Goal: Task Accomplishment & Management: Complete application form

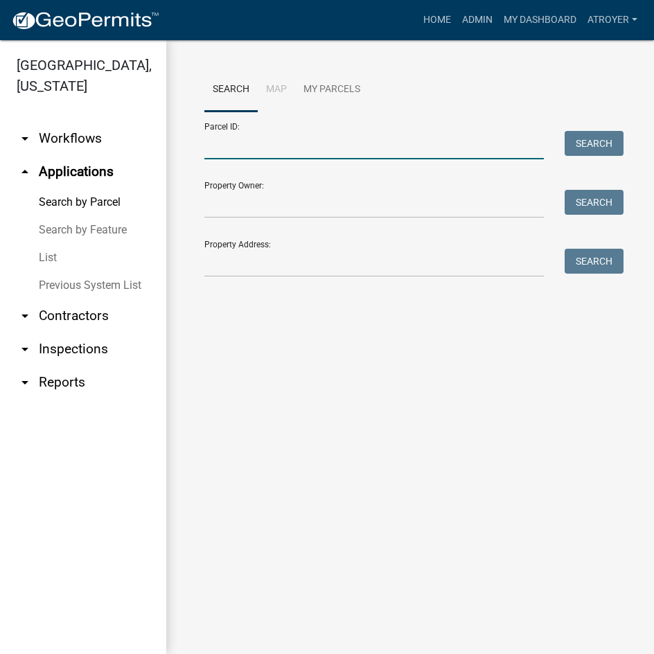
click at [336, 154] on input "Parcel ID:" at bounding box center [374, 145] width 340 height 28
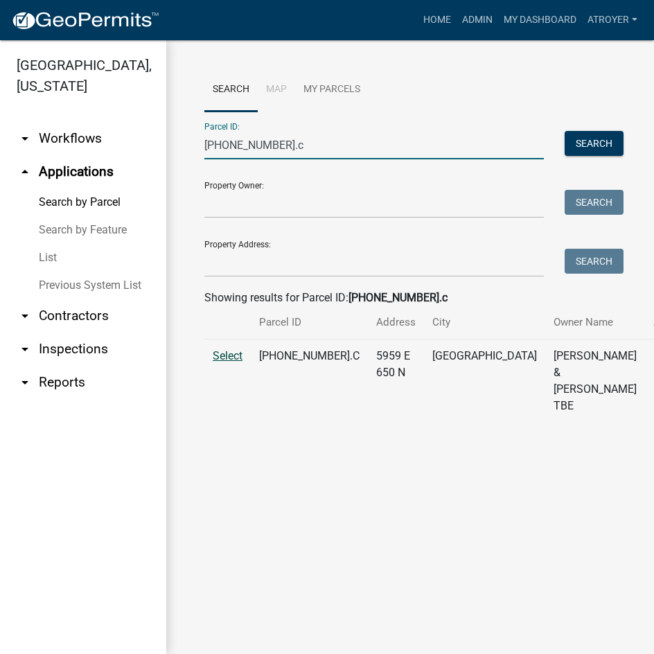
type input "[PHONE_NUMBER].c"
click at [229, 362] on span "Select" at bounding box center [228, 355] width 30 height 13
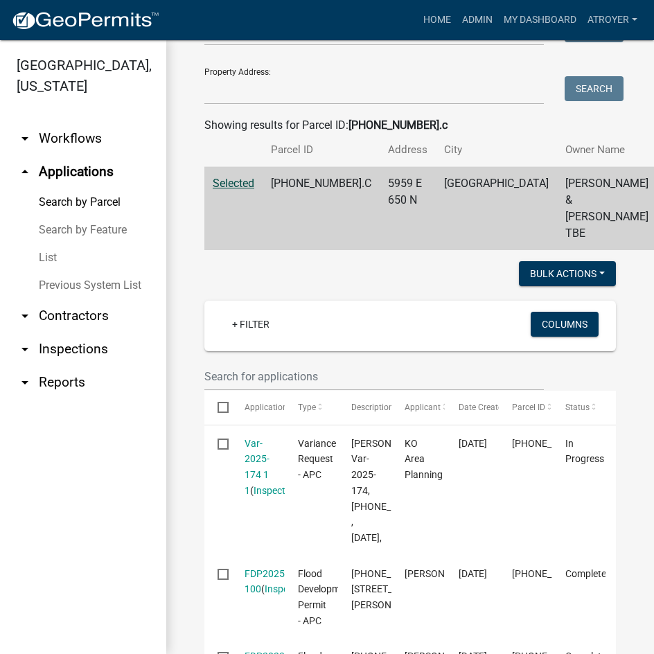
scroll to position [208, 0]
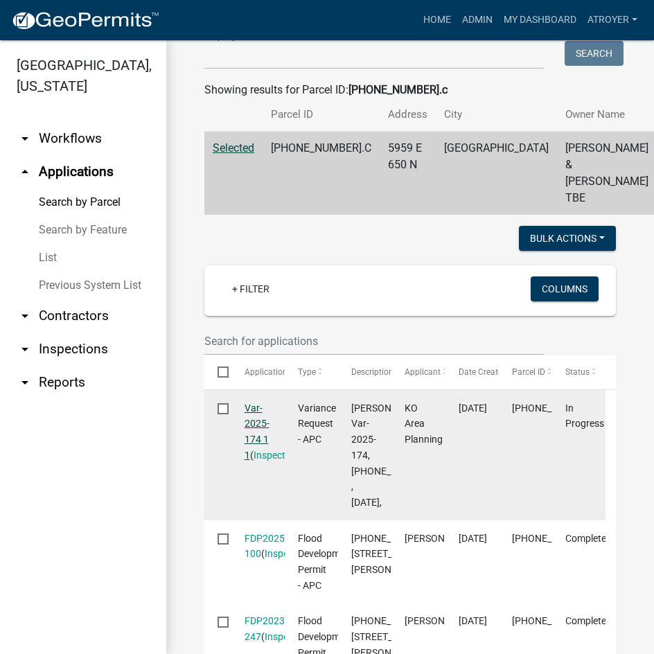
click at [258, 439] on link "Var-2025-174 1 1" at bounding box center [257, 432] width 25 height 58
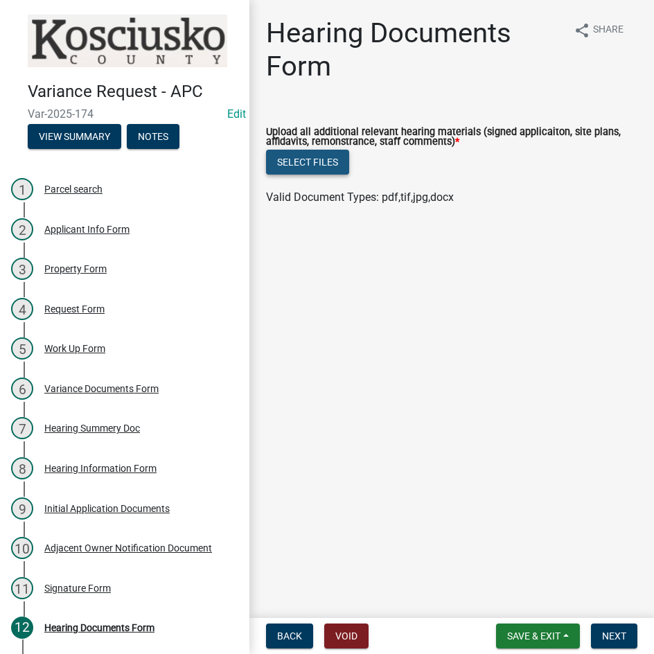
click at [317, 163] on button "Select files" at bounding box center [307, 162] width 83 height 25
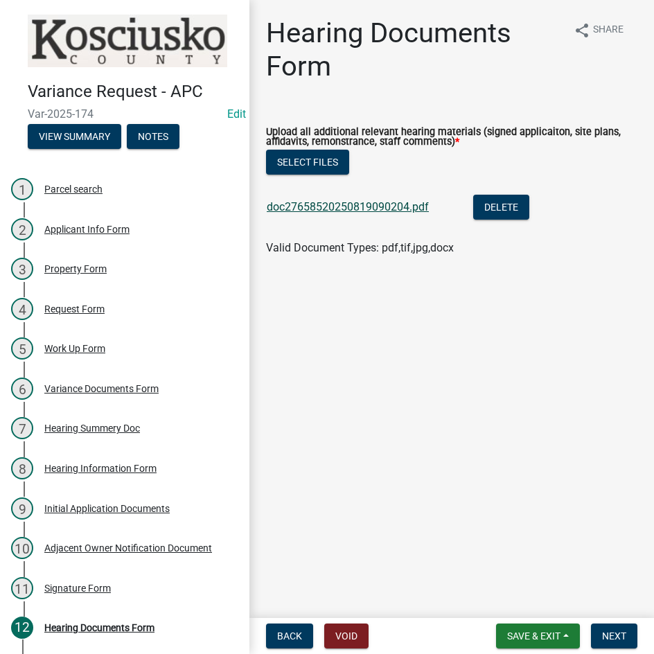
click at [369, 206] on link "doc27658520250819090204.pdf" at bounding box center [348, 206] width 162 height 13
click at [606, 636] on span "Next" at bounding box center [614, 636] width 24 height 11
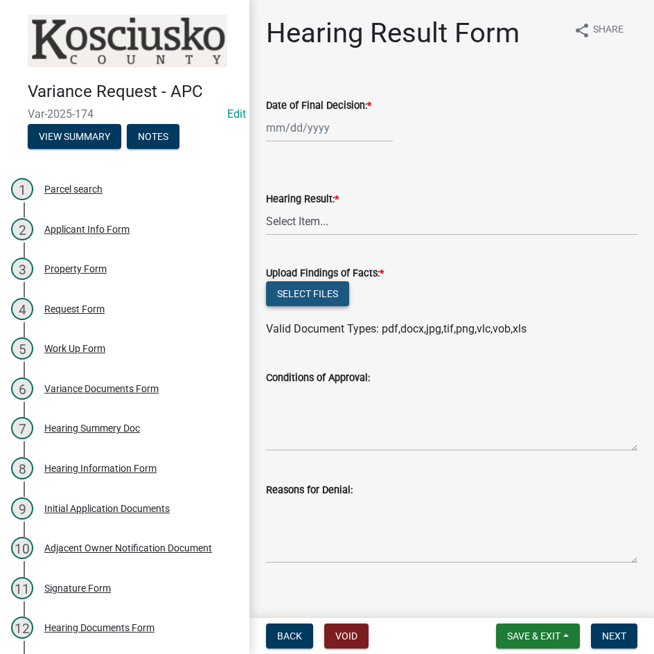
click at [308, 288] on button "Select files" at bounding box center [307, 293] width 83 height 25
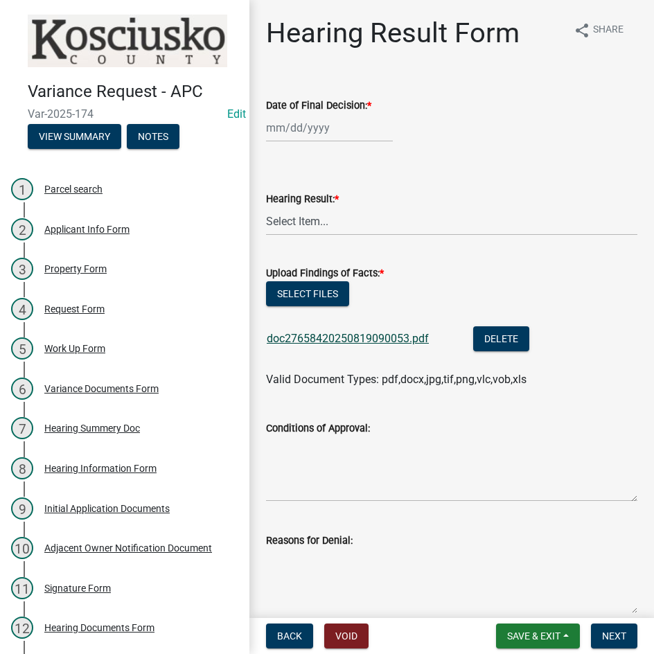
click at [362, 339] on link "doc27658420250819090053.pdf" at bounding box center [348, 338] width 162 height 13
click at [299, 281] on div "Upload Findings of Facts: *" at bounding box center [451, 273] width 371 height 17
click at [296, 292] on button "Select files" at bounding box center [307, 293] width 83 height 25
click at [334, 132] on div at bounding box center [329, 128] width 127 height 28
select select "8"
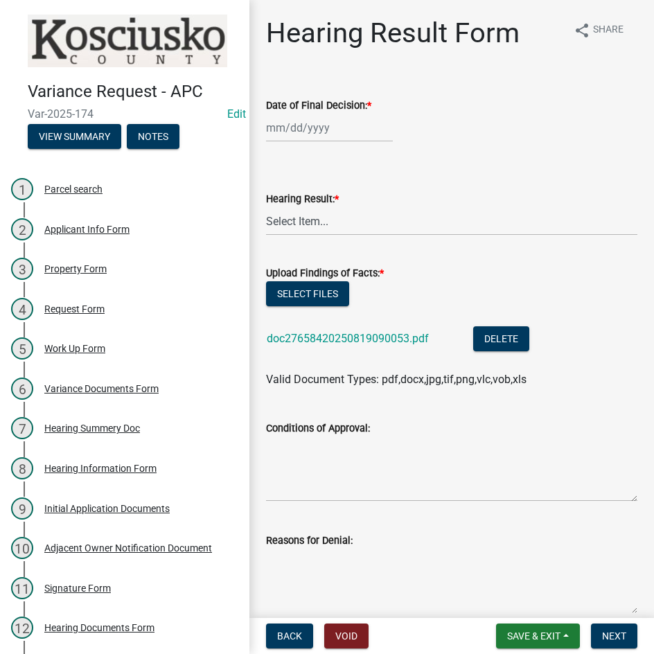
select select "2025"
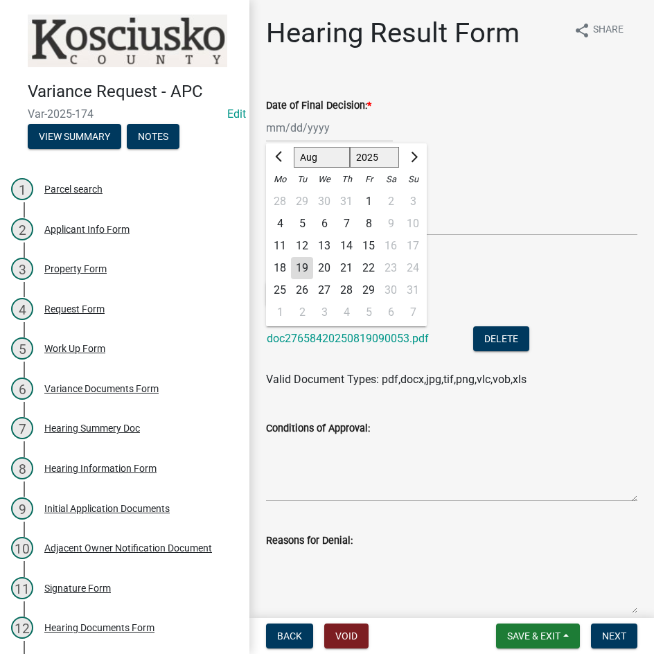
click at [281, 243] on div "11" at bounding box center [280, 246] width 22 height 22
type input "08/11/2025"
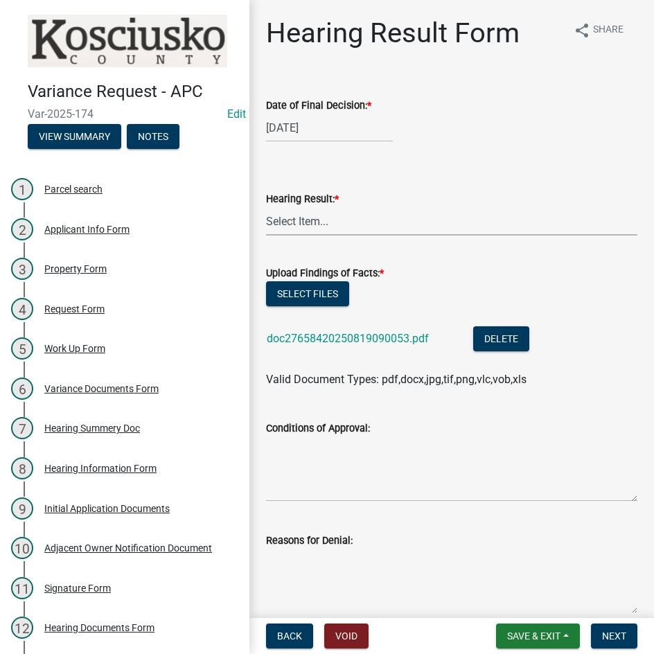
click at [326, 229] on select "Select Item... Approved Denied Withdrawn/Dropped" at bounding box center [451, 221] width 371 height 28
click at [266, 207] on select "Select Item... Approved Denied Withdrawn/Dropped" at bounding box center [451, 221] width 371 height 28
select select "808690c7-bf4f-4afa-b87c-7c10797e051c"
click at [322, 468] on textarea "Conditions of Approval:" at bounding box center [451, 469] width 371 height 65
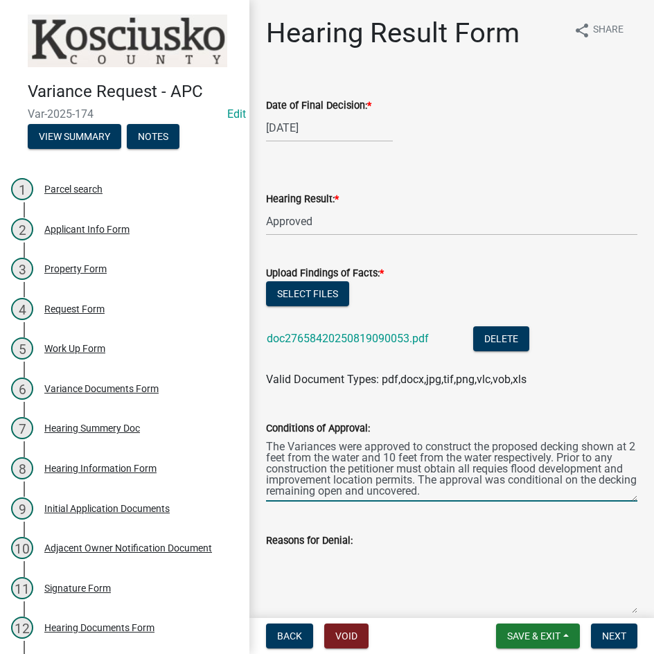
click at [524, 468] on textarea "The Variances were approved to construct the proposed decking shown at 2 feet f…" at bounding box center [451, 469] width 371 height 65
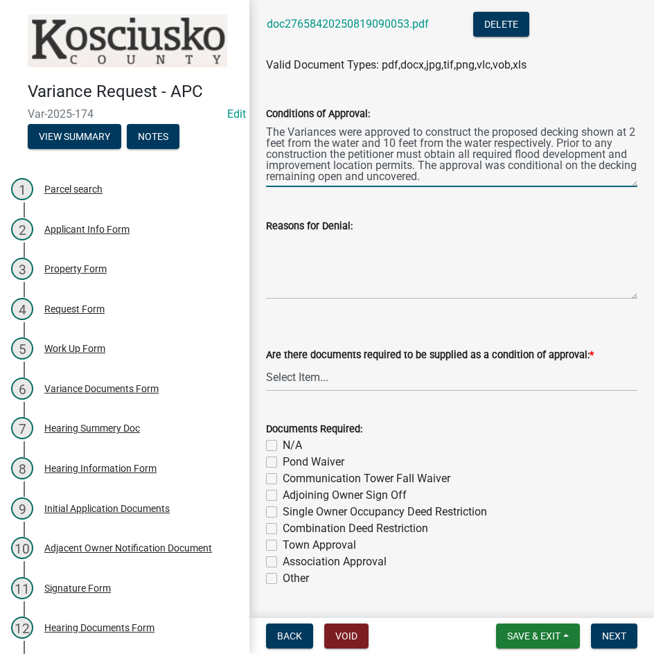
scroll to position [346, 0]
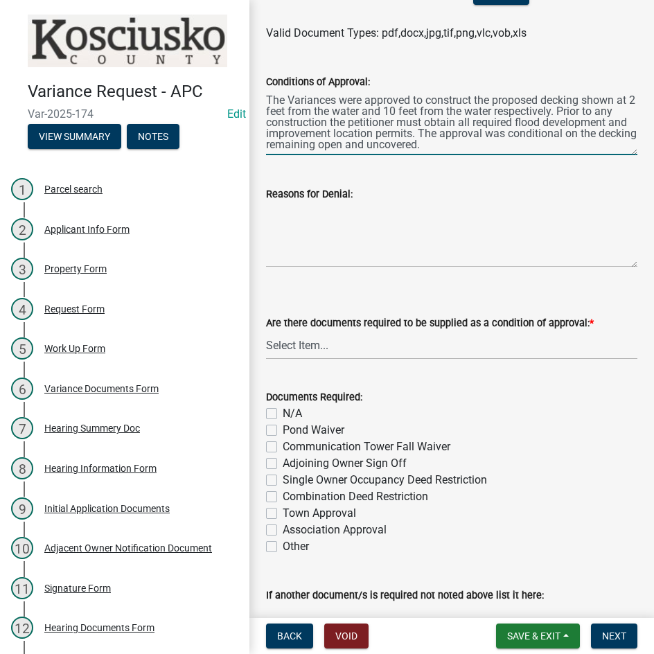
type textarea "The Variances were approved to construct the proposed decking shown at 2 feet f…"
click at [332, 353] on select "Select Item... Yes No N/A" at bounding box center [451, 345] width 371 height 28
click at [266, 331] on select "Select Item... Yes No N/A" at bounding box center [451, 345] width 371 height 28
select select "3ebdabd2-24d2-4634-81b5-20525b4a7a54"
click at [283, 416] on label "N/A" at bounding box center [292, 413] width 19 height 17
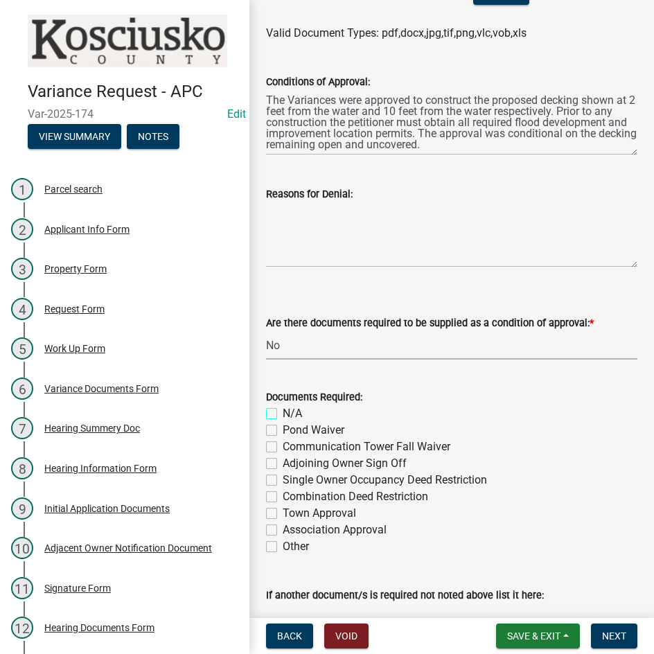
click at [283, 414] on input "N/A" at bounding box center [287, 409] width 9 height 9
checkbox input "true"
checkbox input "false"
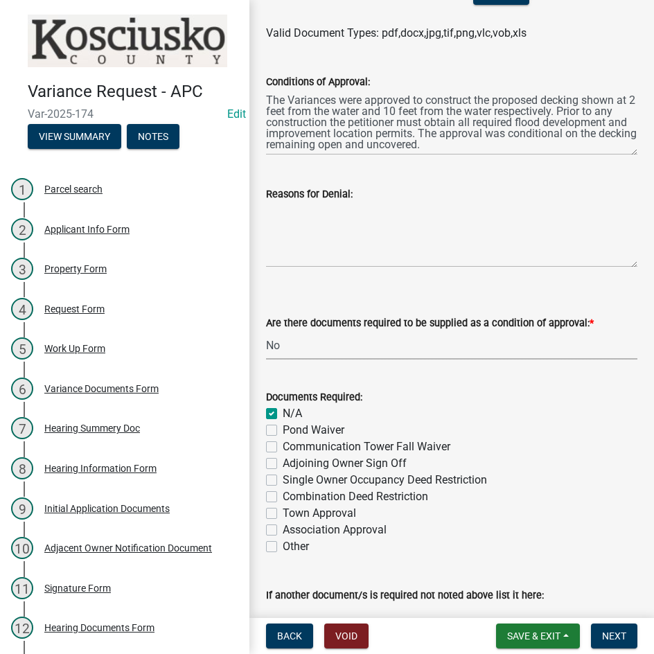
checkbox input "false"
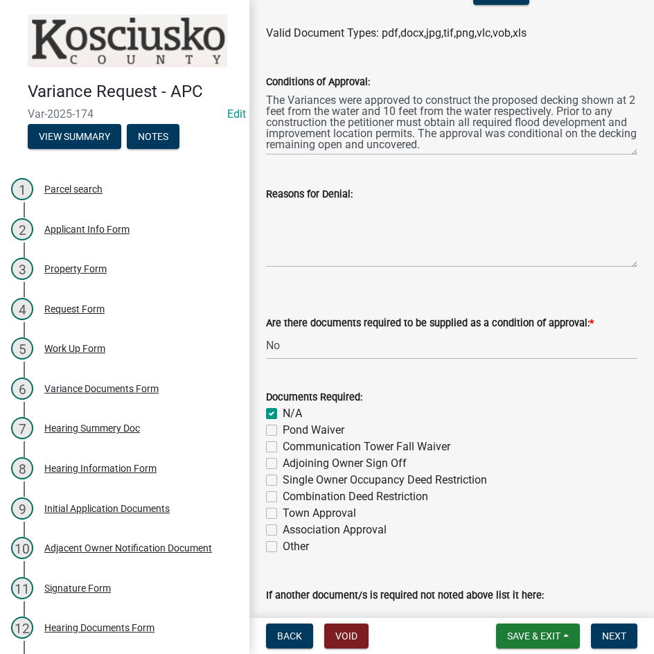
scroll to position [543, 0]
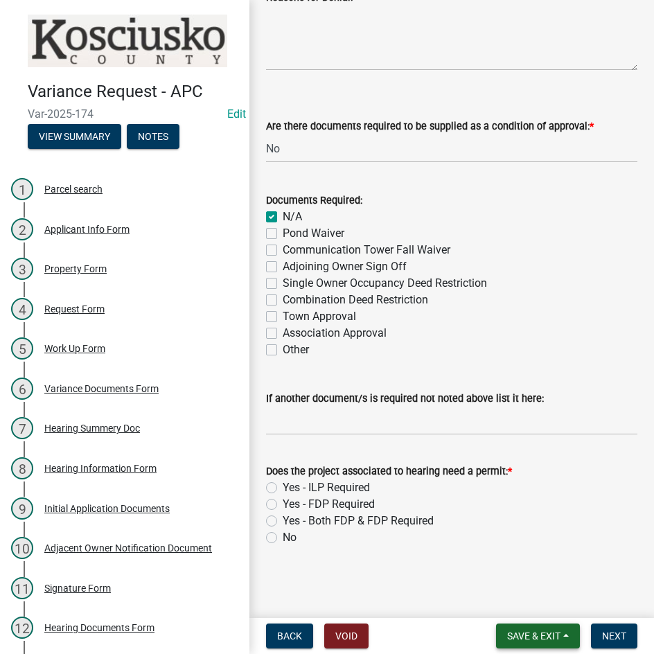
click at [519, 638] on span "Save & Exit" at bounding box center [533, 636] width 53 height 11
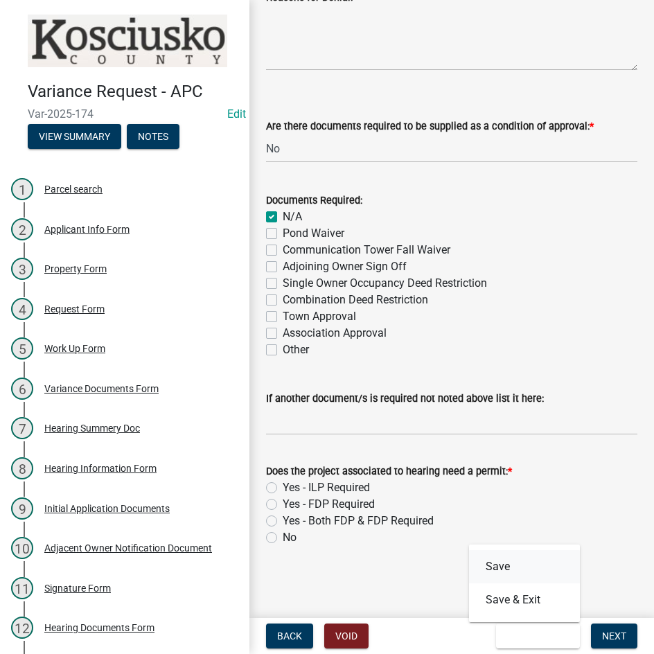
click at [505, 572] on button "Save" at bounding box center [524, 566] width 111 height 33
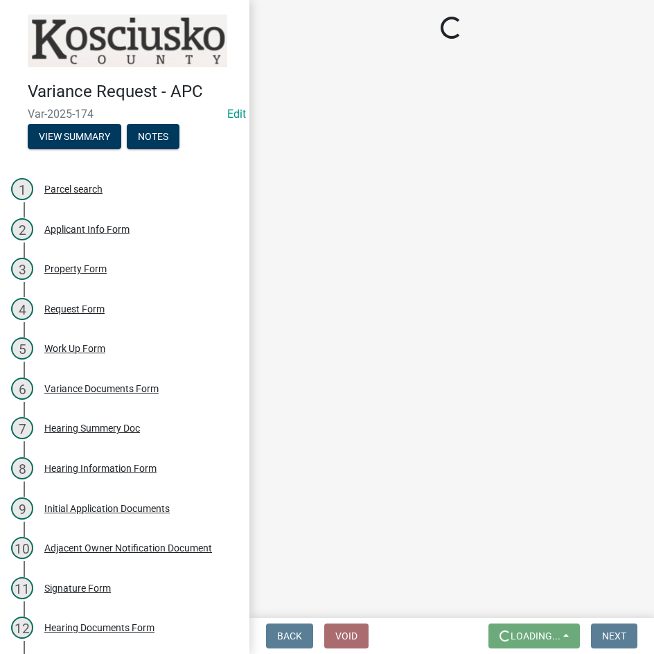
scroll to position [0, 0]
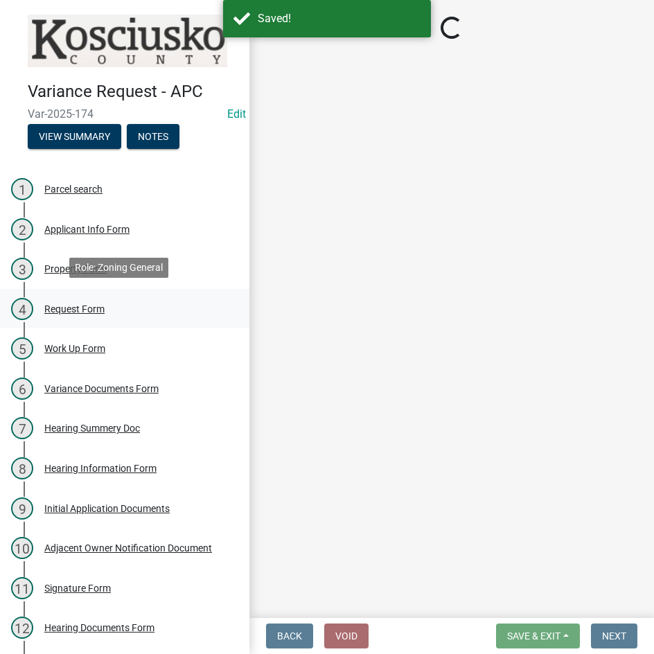
select select "808690c7-bf4f-4afa-b87c-7c10797e051c"
select select "3ebdabd2-24d2-4634-81b5-20525b4a7a54"
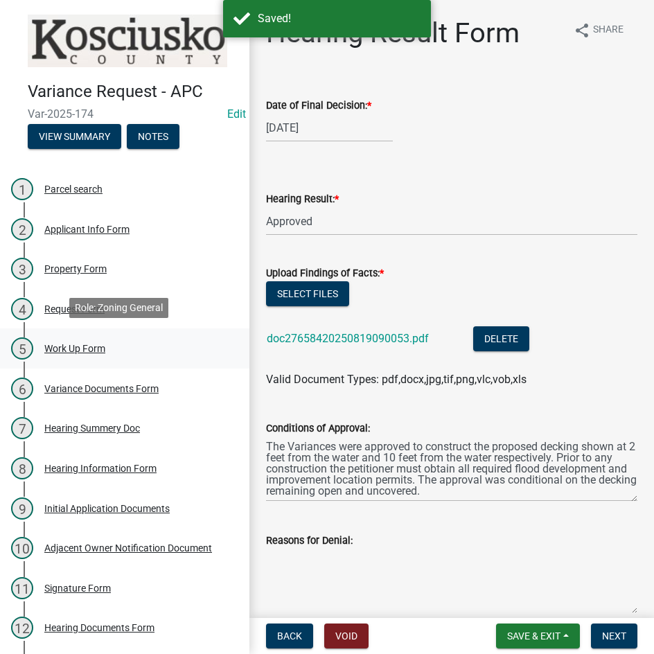
click at [93, 344] on div "Work Up Form" at bounding box center [74, 349] width 61 height 10
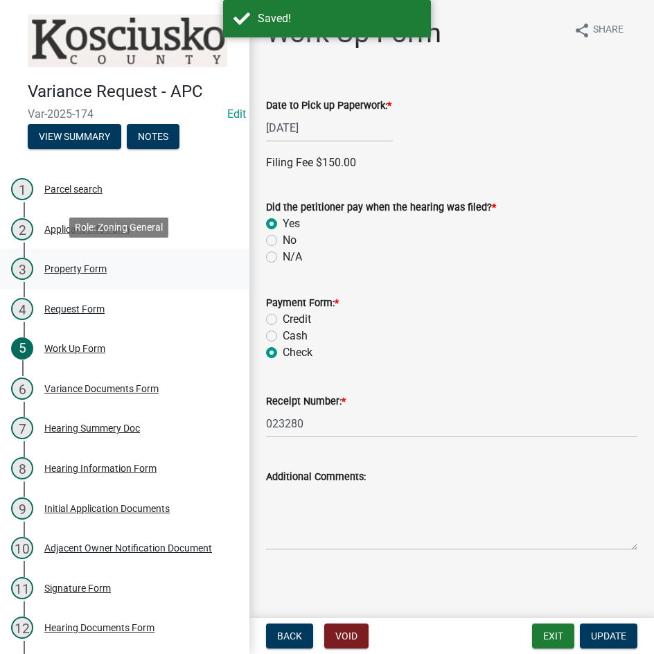
click at [76, 266] on div "Property Form" at bounding box center [75, 269] width 62 height 10
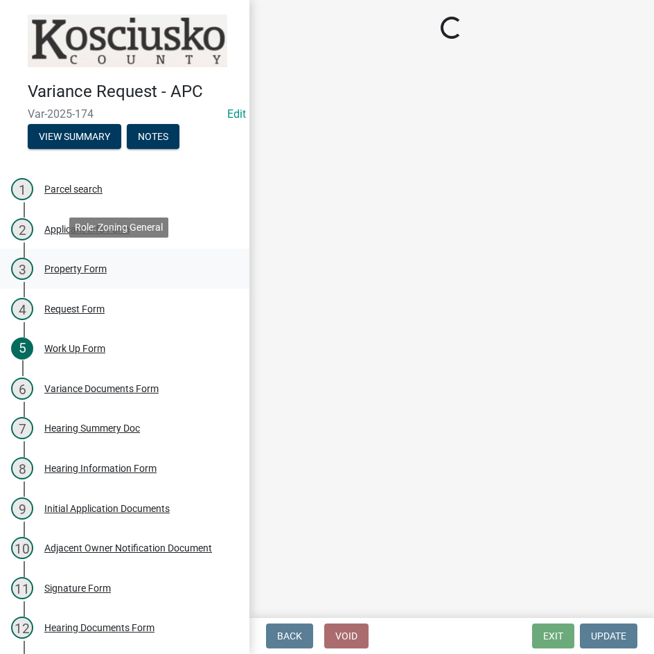
select select "ea119d11-e52e-4559-b746-af06211fe819"
select select "d8c320fa-3fd0-4fe1-af08-bb647ef17508"
select select "fb03b8cb-b1eb-4b4b-a977-5e577205e902"
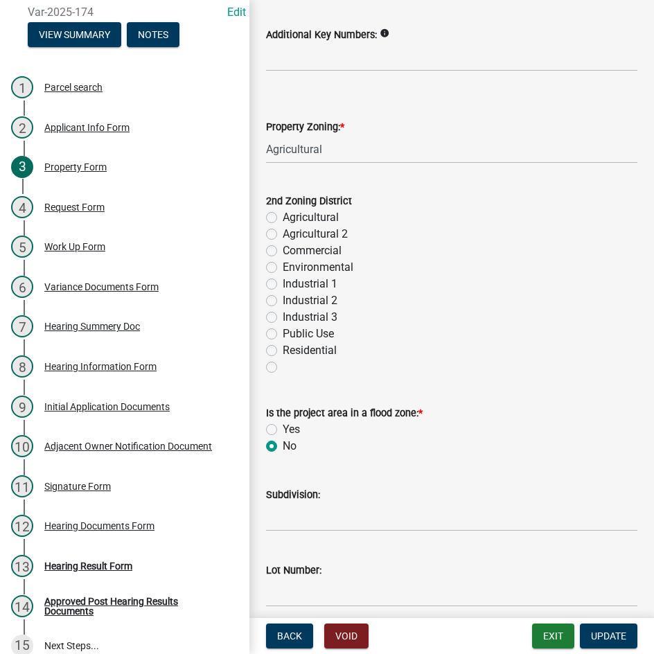
scroll to position [116, 0]
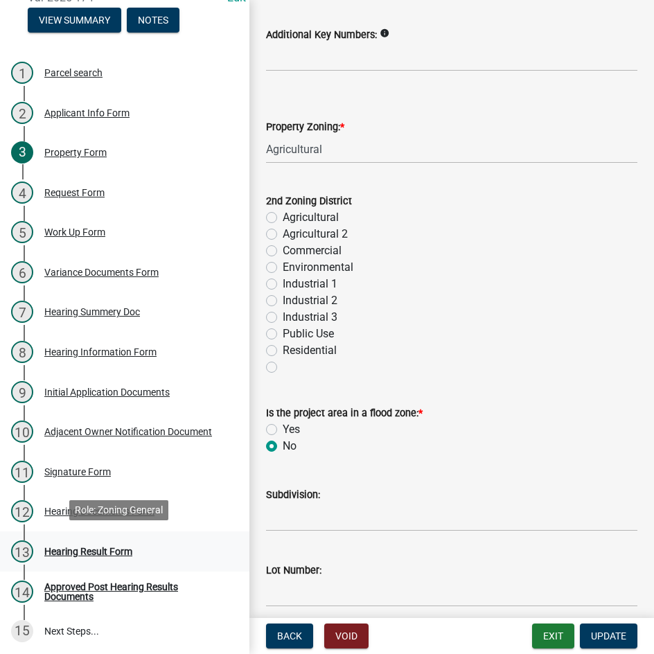
click at [64, 550] on div "Hearing Result Form" at bounding box center [88, 552] width 88 height 10
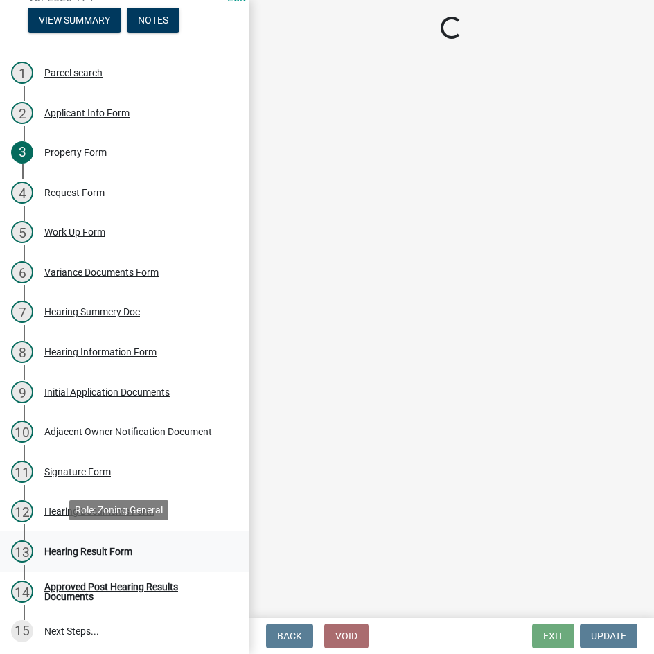
scroll to position [0, 0]
select select "808690c7-bf4f-4afa-b87c-7c10797e051c"
select select "3ebdabd2-24d2-4634-81b5-20525b4a7a54"
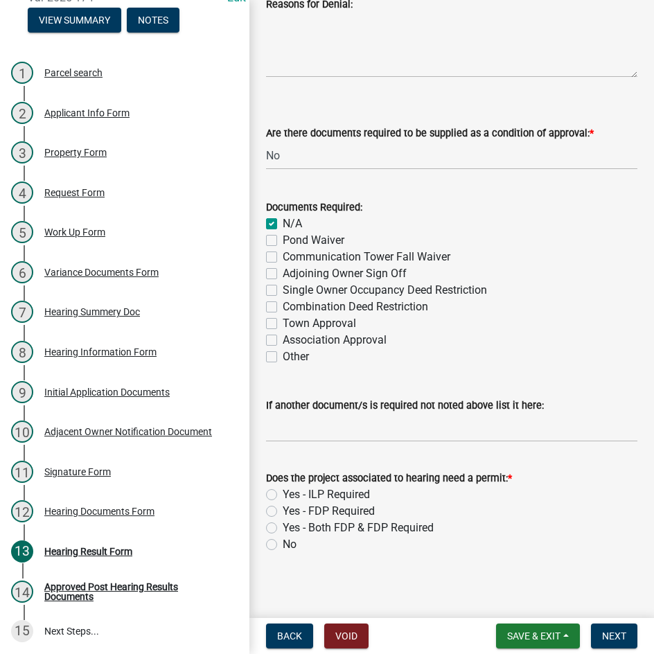
scroll to position [543, 0]
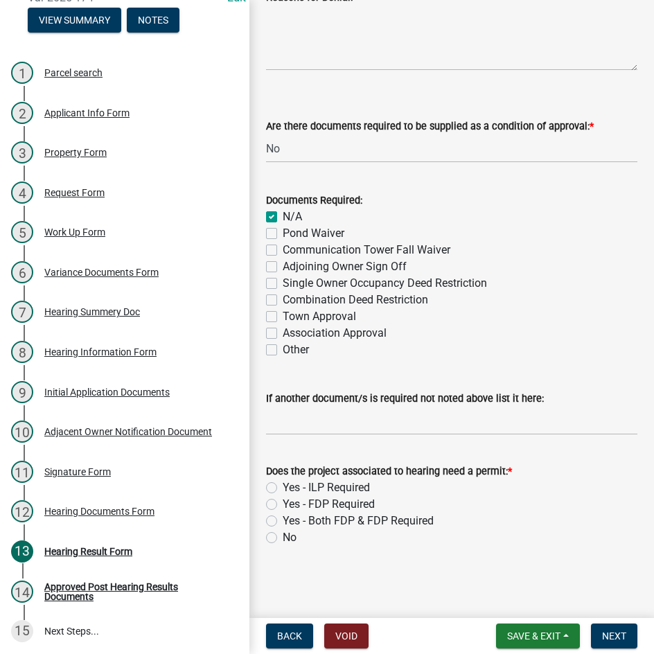
click at [283, 490] on label "Yes - ILP Required" at bounding box center [326, 488] width 87 height 17
click at [283, 489] on input "Yes - ILP Required" at bounding box center [287, 484] width 9 height 9
radio input "true"
click at [618, 635] on span "Next" at bounding box center [614, 636] width 24 height 11
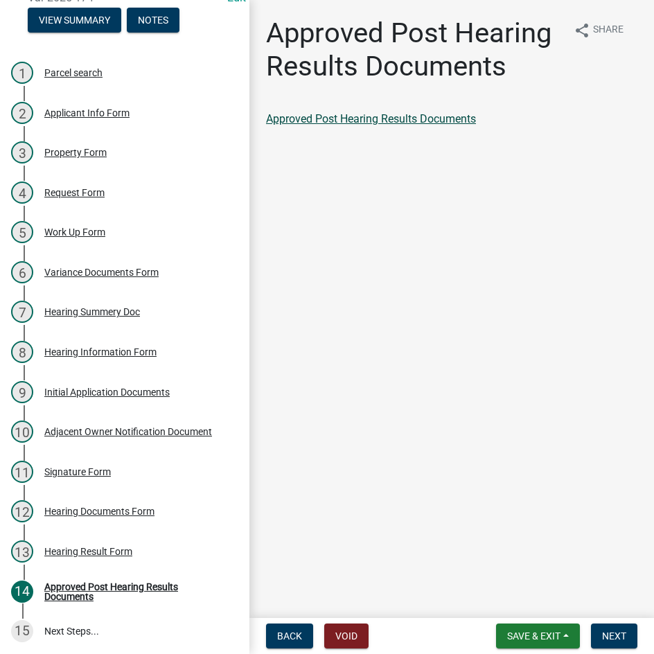
click at [355, 121] on link "Approved Post Hearing Results Documents" at bounding box center [371, 118] width 210 height 13
click at [605, 640] on span "Next" at bounding box center [614, 636] width 24 height 11
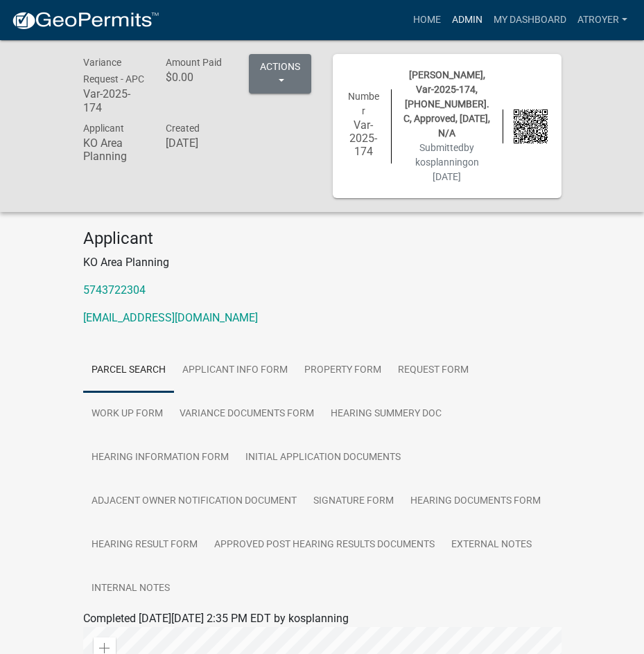
click at [462, 15] on link "Admin" at bounding box center [467, 20] width 42 height 26
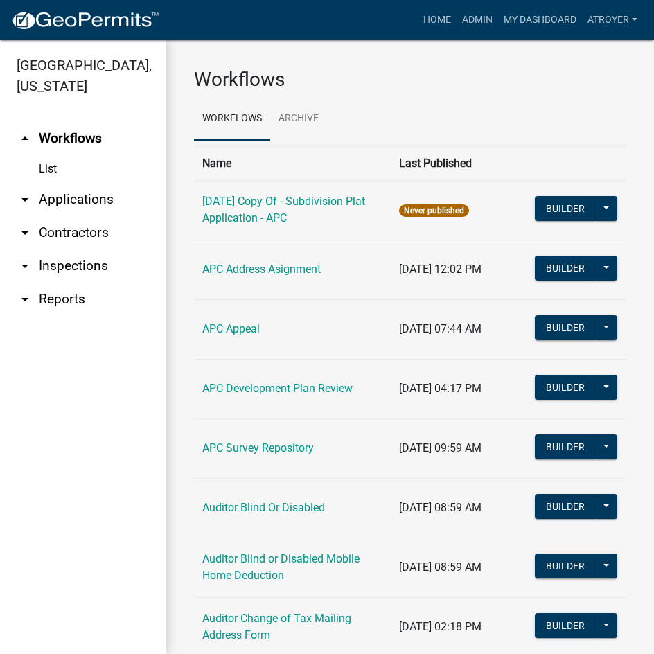
click at [92, 200] on link "arrow_drop_down Applications" at bounding box center [83, 199] width 166 height 33
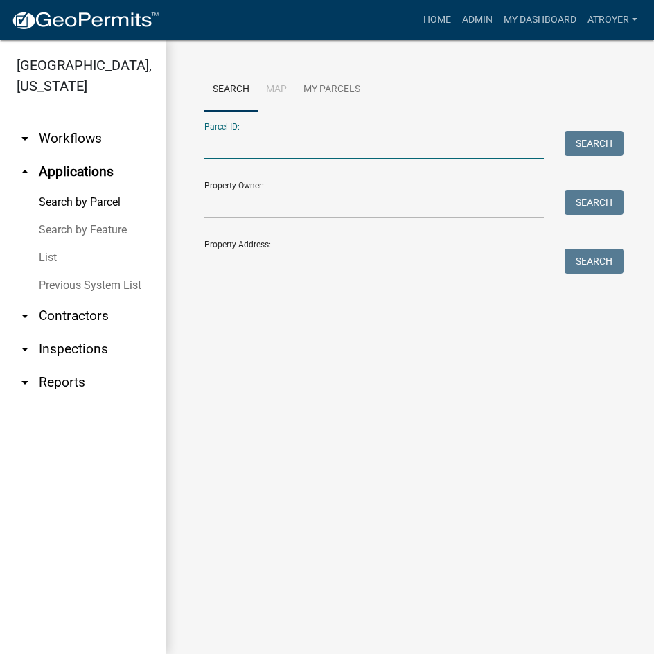
click at [288, 153] on input "Parcel ID:" at bounding box center [374, 145] width 340 height 28
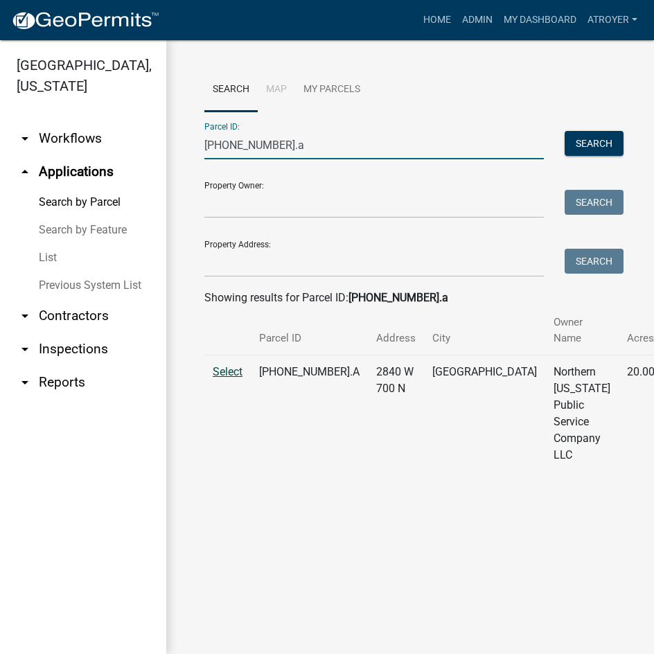
type input "021-003-001.a"
click at [232, 373] on span "Select" at bounding box center [228, 371] width 30 height 13
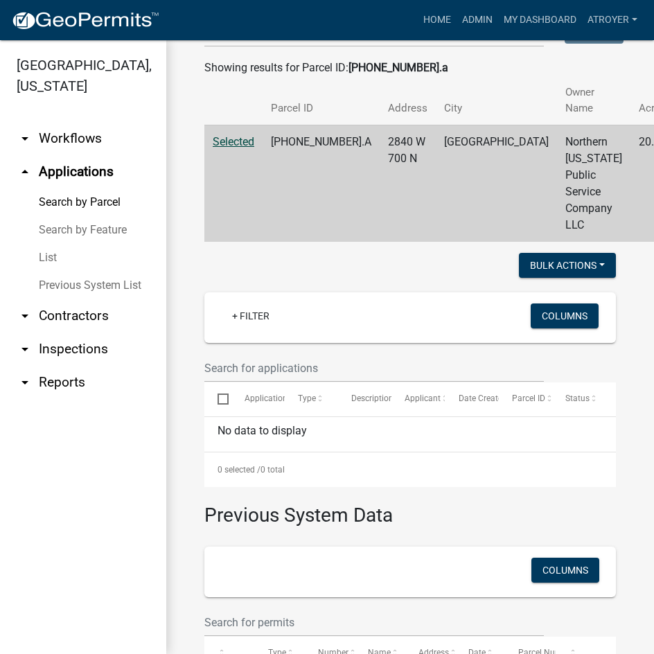
scroll to position [277, 0]
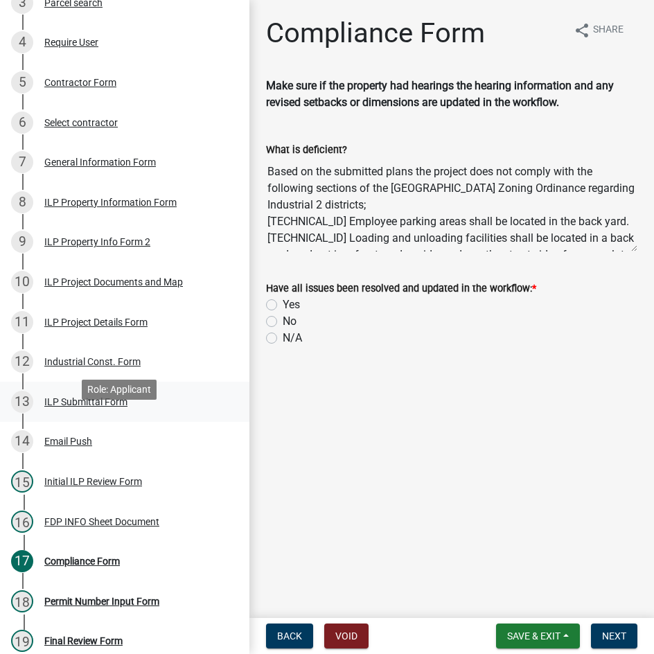
scroll to position [346, 0]
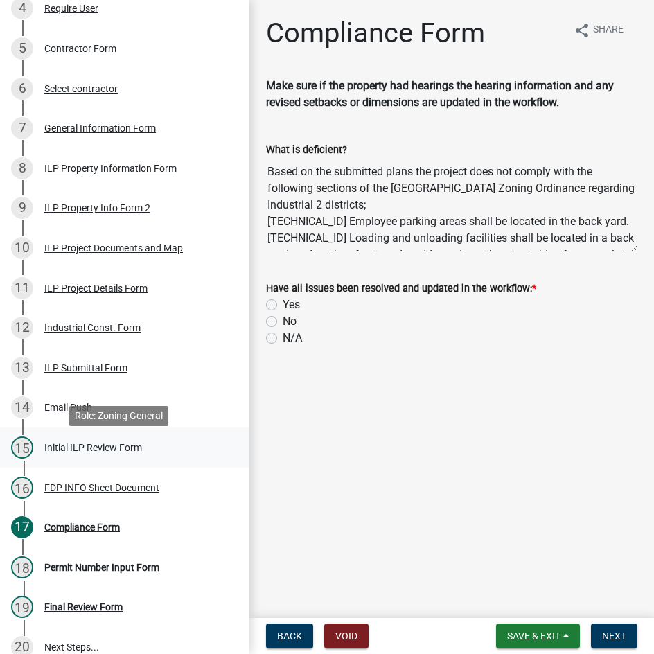
click at [108, 453] on div "Initial ILP Review Form" at bounding box center [93, 448] width 98 height 10
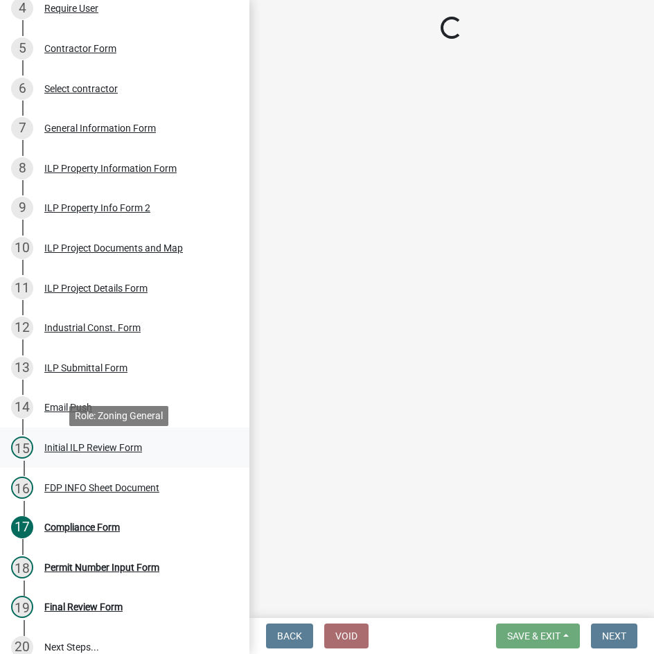
select select "4d3913d6-5a87-4fbb-afdb-cf4209782895"
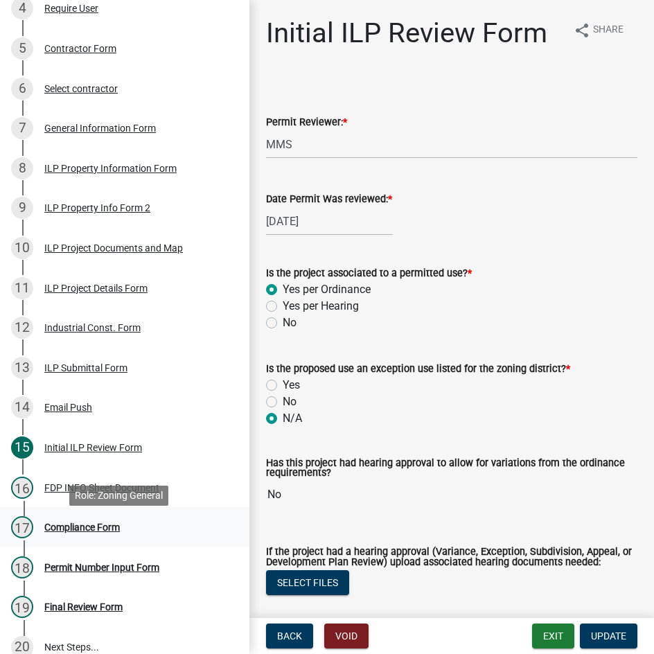
click at [94, 529] on div "Compliance Form" at bounding box center [82, 528] width 76 height 10
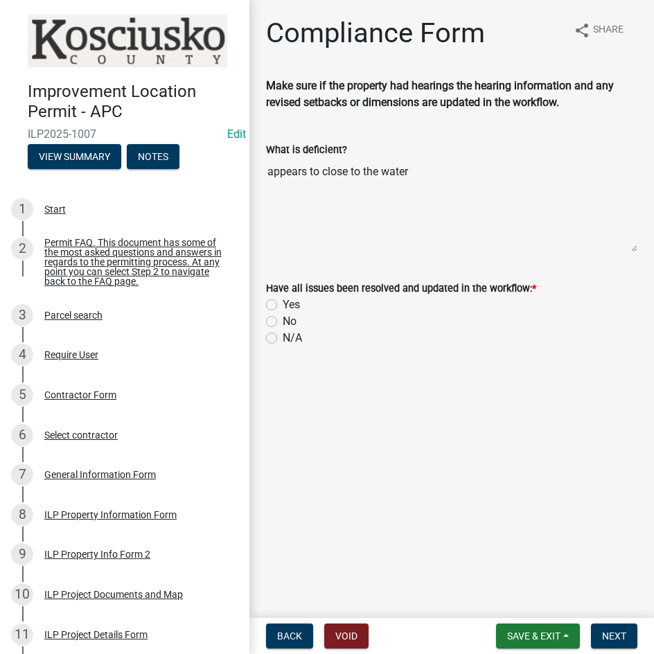
scroll to position [504, 0]
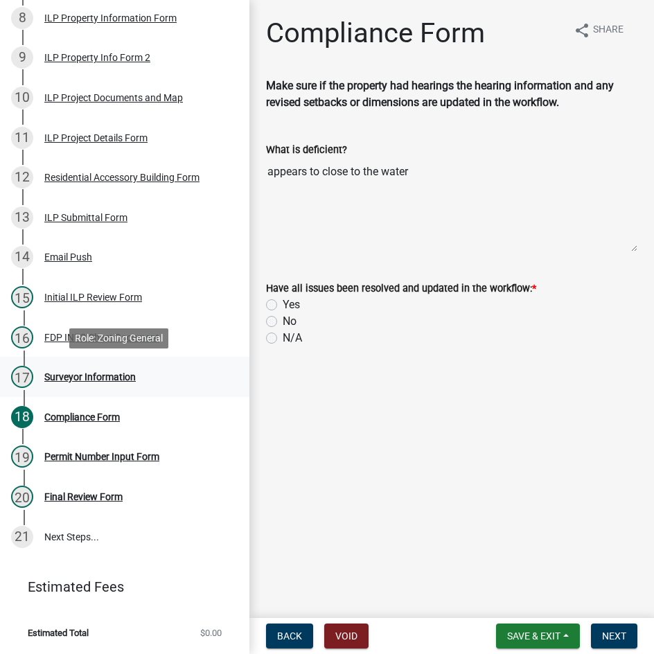
click at [103, 373] on div "Surveyor Information" at bounding box center [89, 377] width 91 height 10
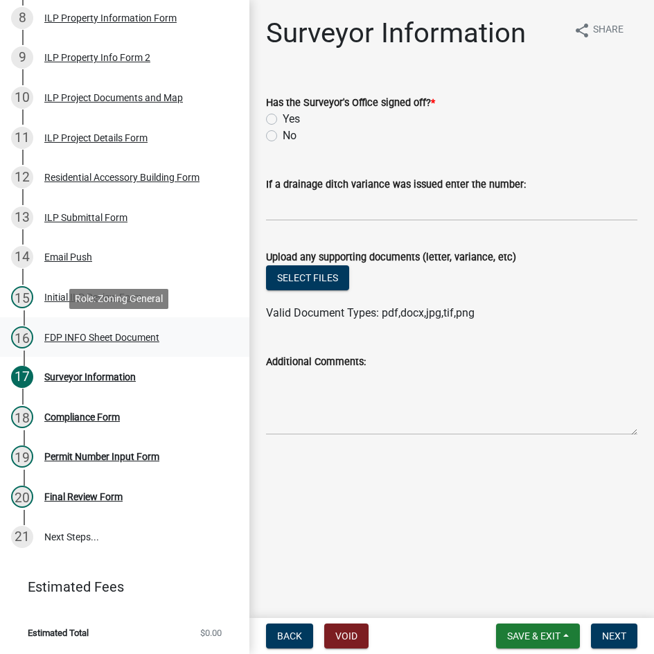
click at [89, 338] on div "FDP INFO Sheet Document" at bounding box center [101, 338] width 115 height 10
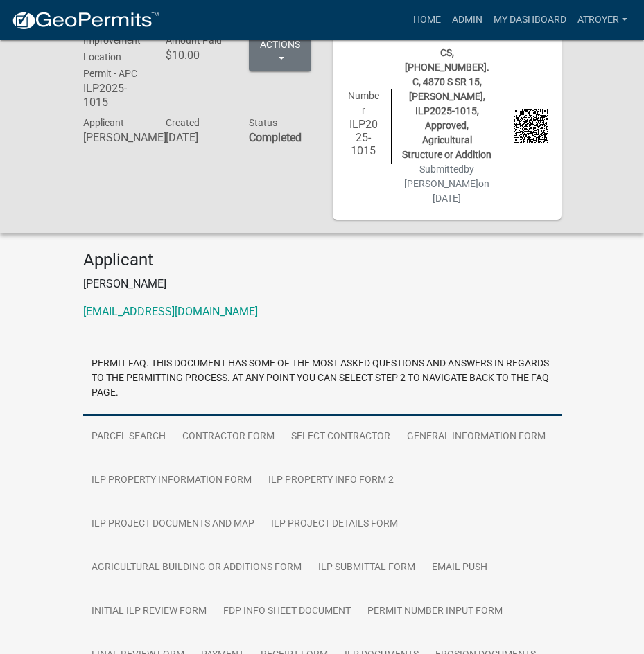
scroll to position [12, 0]
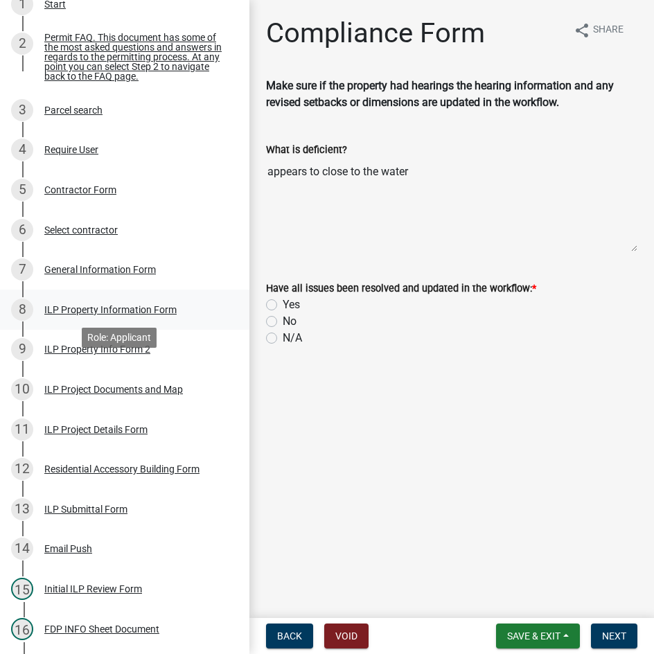
scroll to position [208, 0]
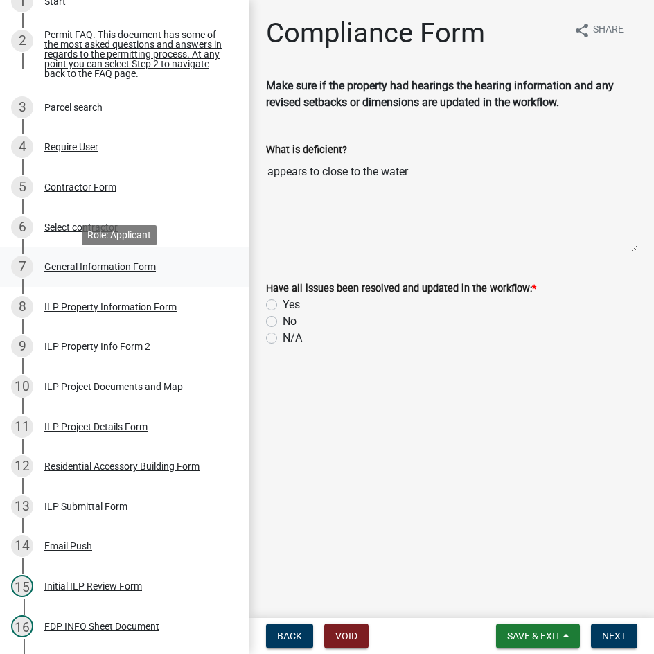
click at [74, 269] on div "General Information Form" at bounding box center [100, 267] width 112 height 10
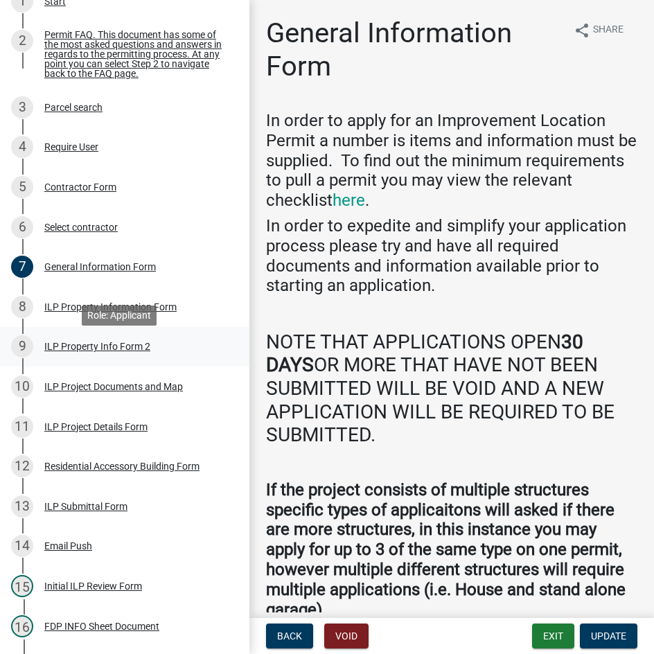
click at [92, 351] on div "ILP Property Info Form 2" at bounding box center [97, 347] width 106 height 10
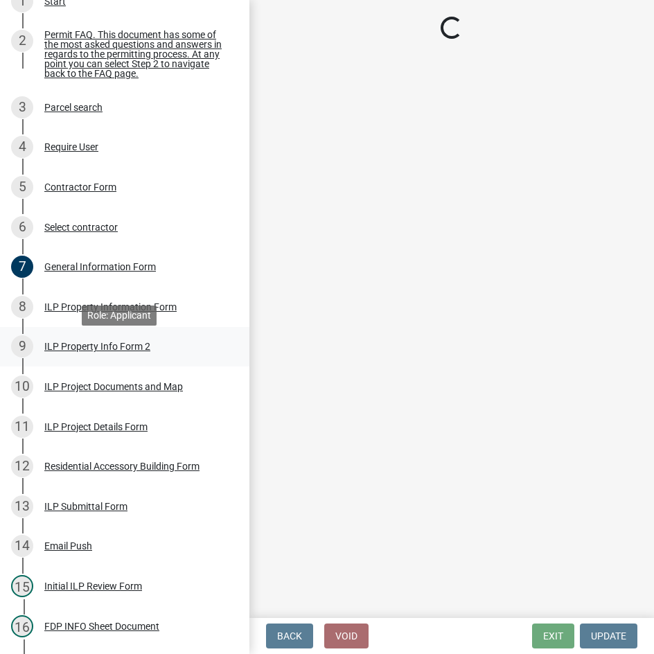
select select "30cad654-0079-4cbe-a349-097ae71a5774"
select select "cf1c4573-26e4-4f45-849e-2e6b76ccdc15"
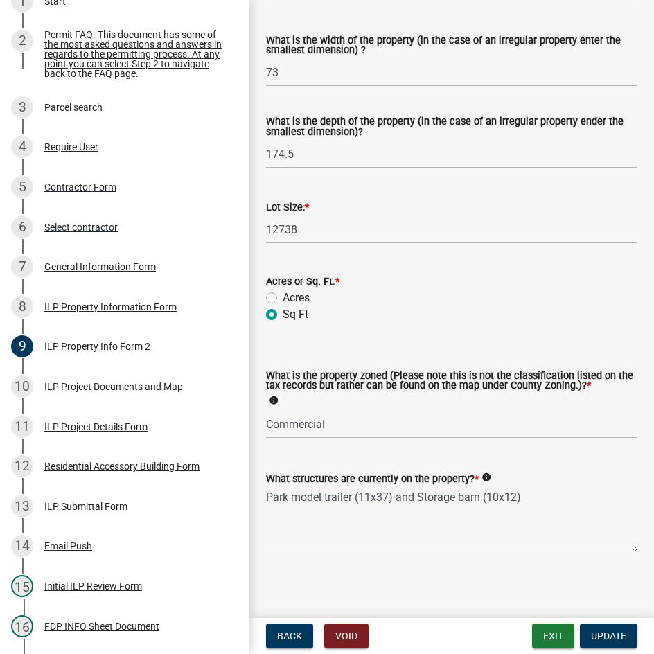
scroll to position [573, 0]
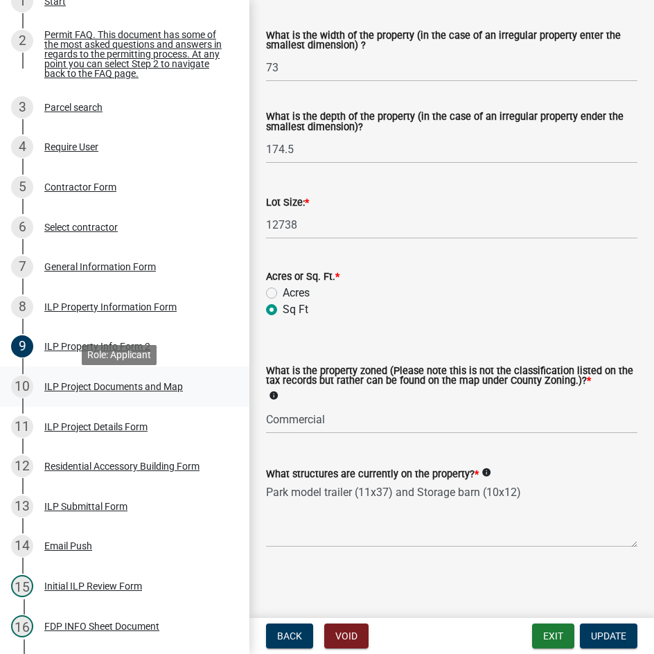
click at [118, 386] on div "10 ILP Project Documents and Map" at bounding box center [119, 387] width 216 height 22
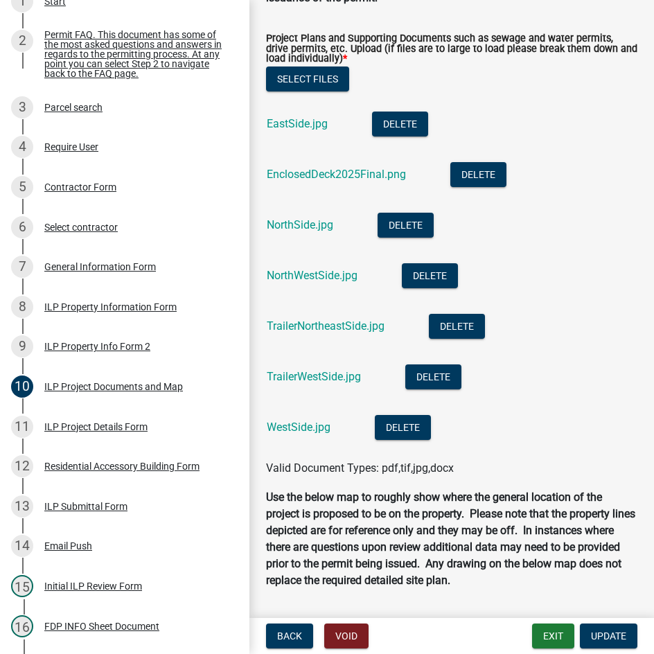
scroll to position [2010, 0]
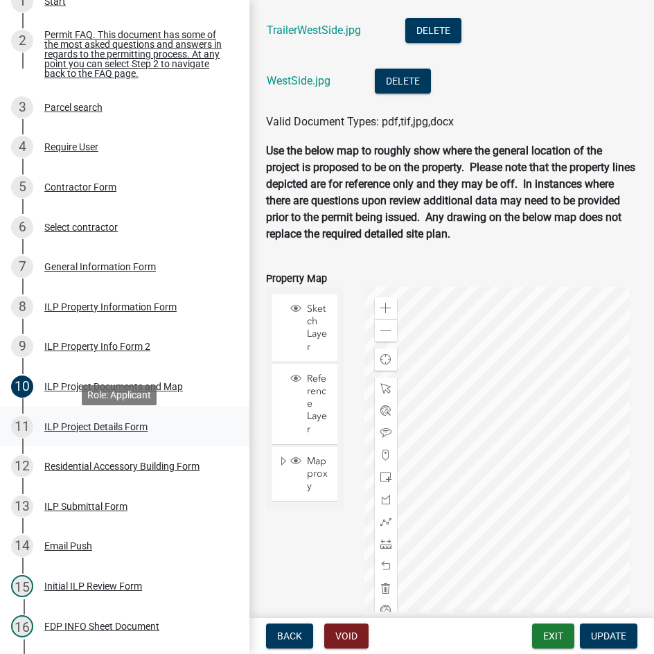
click at [132, 432] on div "ILP Project Details Form" at bounding box center [95, 427] width 103 height 10
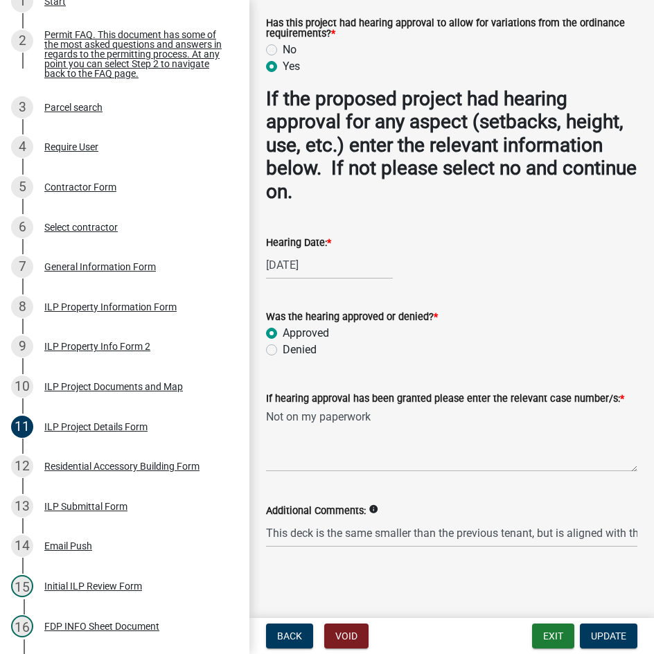
scroll to position [504, 0]
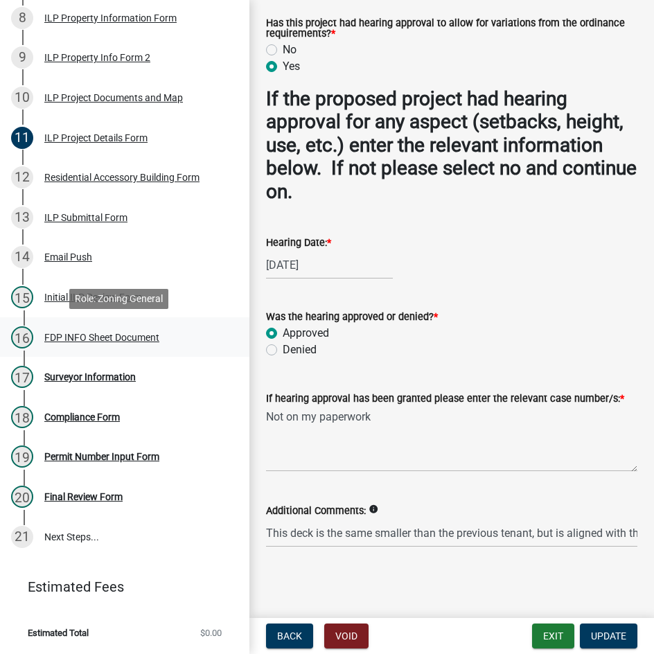
click at [103, 334] on div "FDP INFO Sheet Document" at bounding box center [101, 338] width 115 height 10
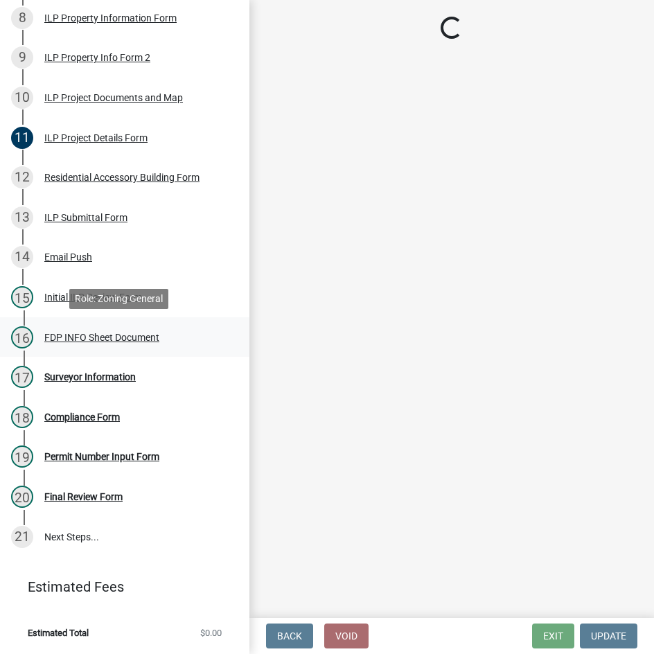
scroll to position [0, 0]
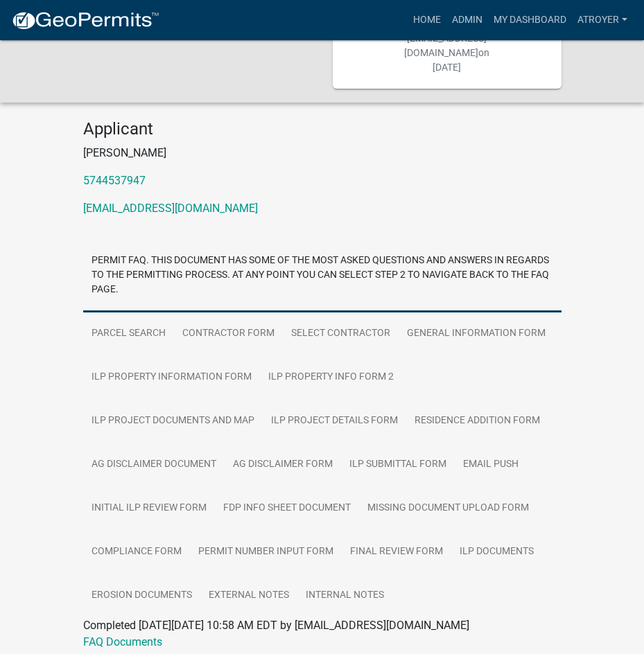
scroll to position [164, 0]
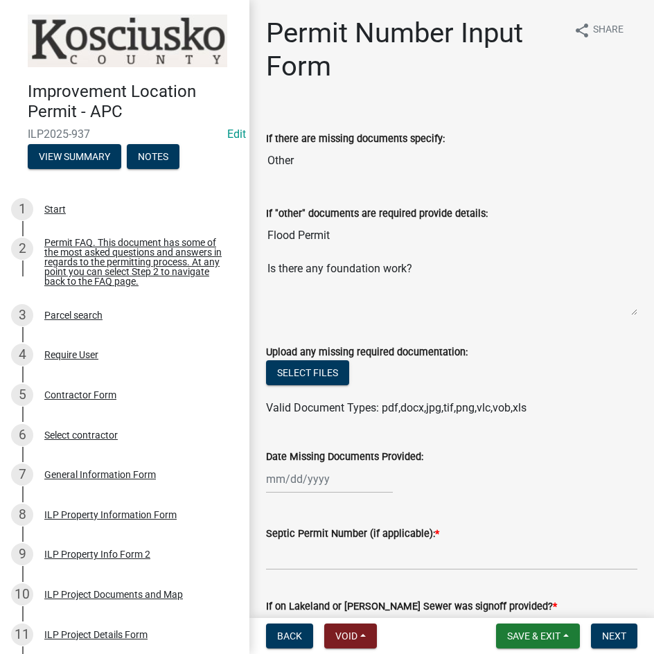
scroll to position [504, 0]
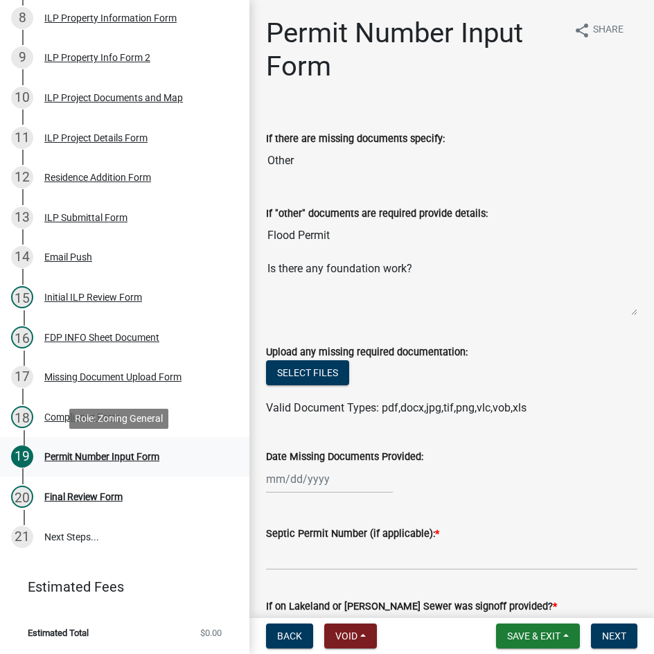
click at [128, 458] on div "Permit Number Input Form" at bounding box center [101, 457] width 115 height 10
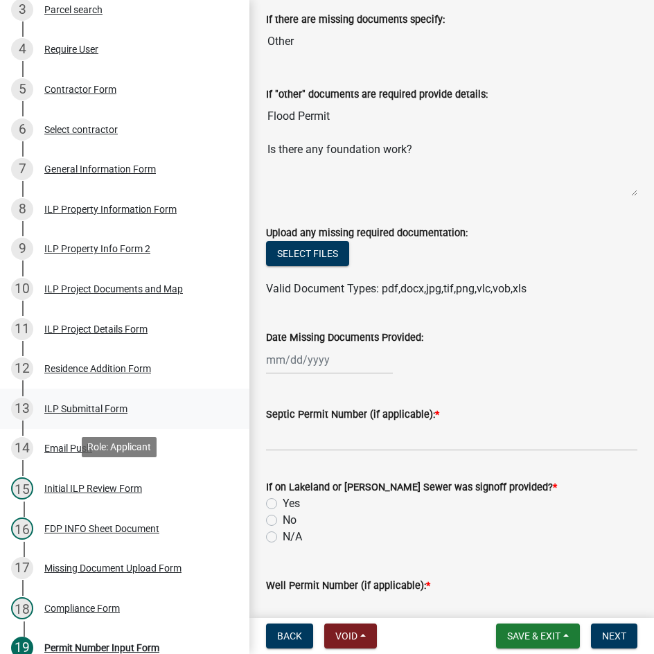
scroll to position [227, 0]
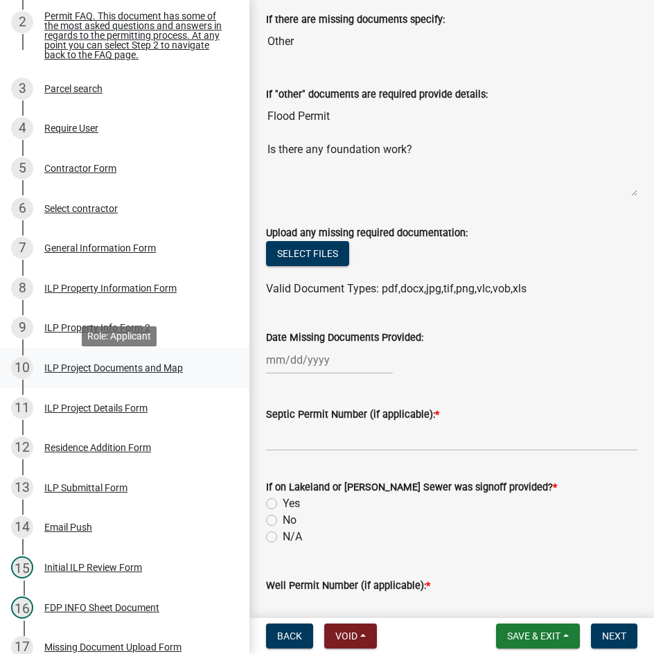
click at [106, 373] on div "ILP Project Documents and Map" at bounding box center [113, 368] width 139 height 10
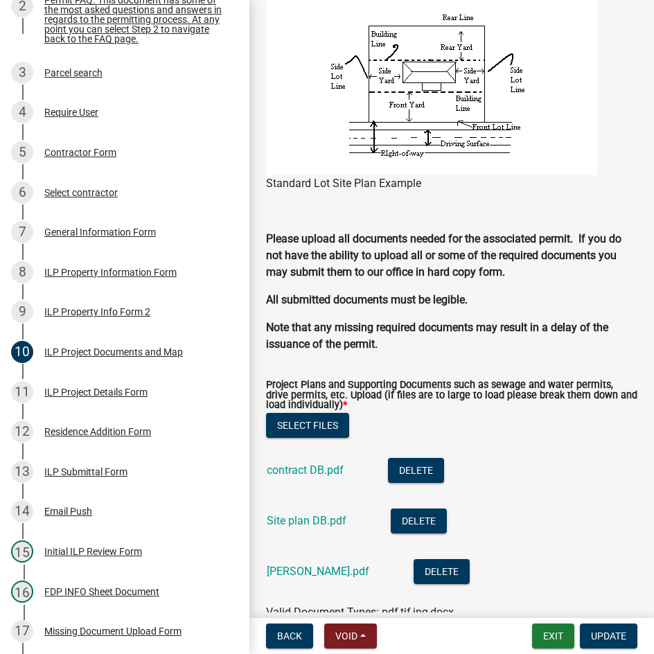
scroll to position [254, 0]
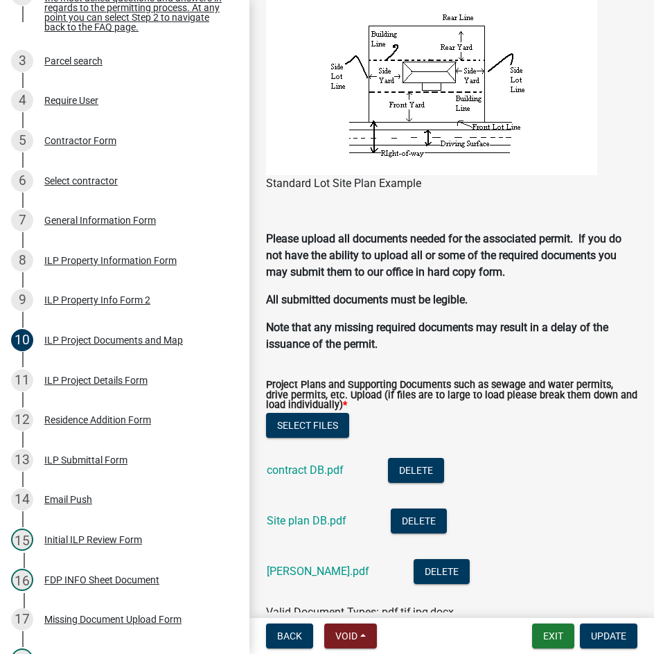
click at [250, 647] on nav "Back Void Withdraw Lock Expire Void Exit Update" at bounding box center [451, 636] width 405 height 36
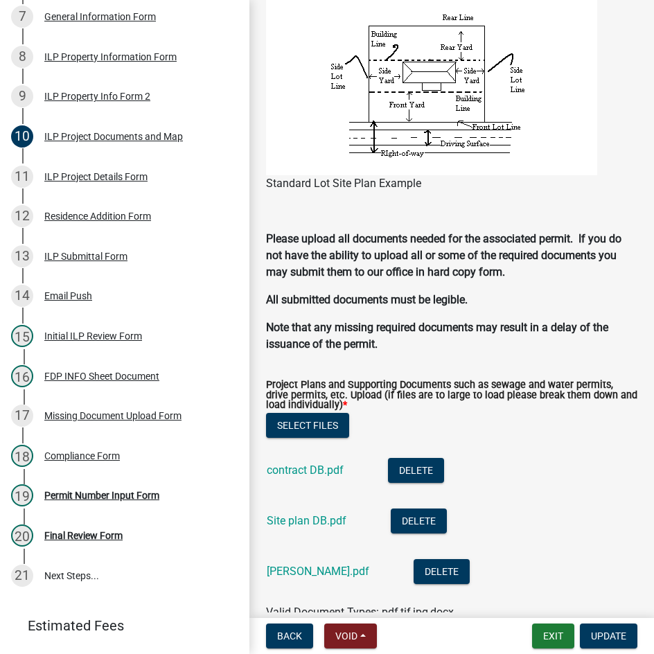
scroll to position [504, 0]
